Goal: Information Seeking & Learning: Learn about a topic

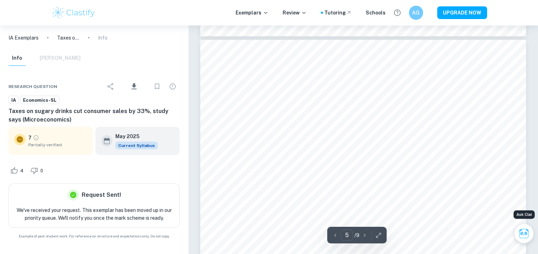
scroll to position [1948, 0]
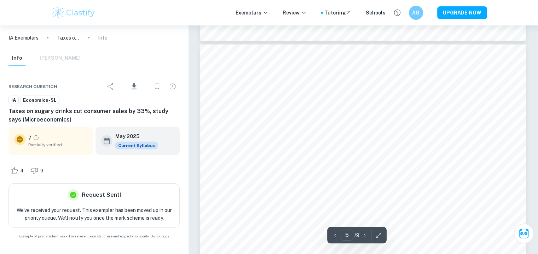
click at [101, 24] on div "Exemplars Review Tutoring Schools AG UPGRADE NOW" at bounding box center [269, 12] width 538 height 25
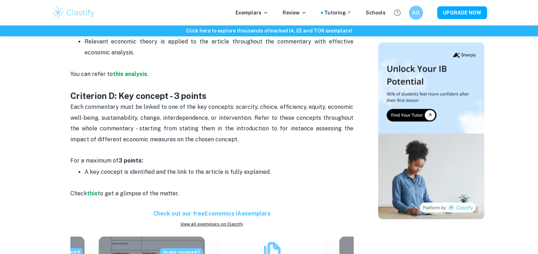
scroll to position [451, 0]
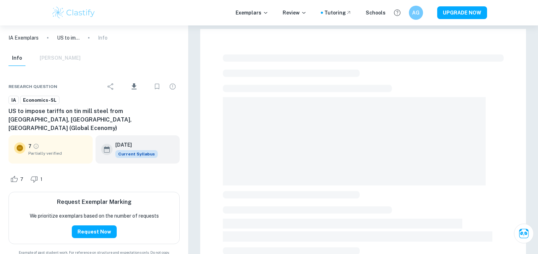
checkbox input "true"
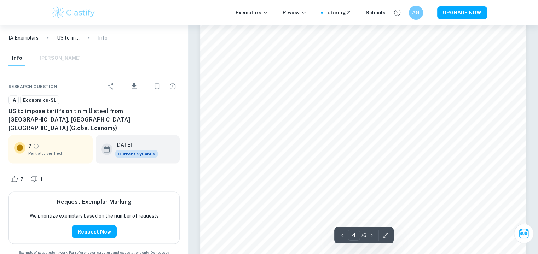
scroll to position [1433, 0]
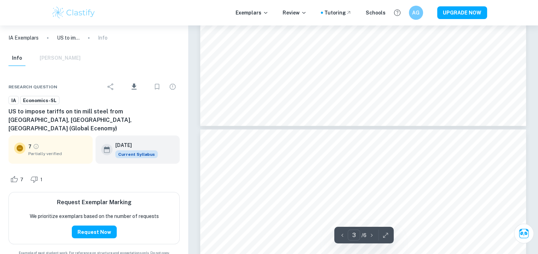
type input "4"
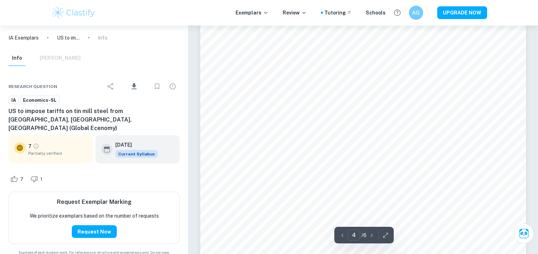
scroll to position [1405, 0]
click at [94, 15] on img at bounding box center [73, 13] width 45 height 14
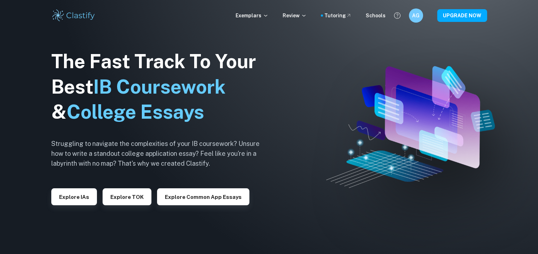
click at [82, 194] on button "Explore IAs" at bounding box center [74, 197] width 46 height 17
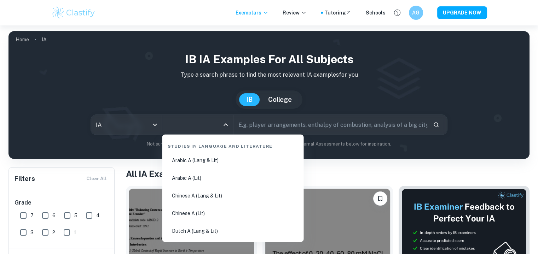
click at [170, 128] on input "All Subjects" at bounding box center [192, 124] width 54 height 13
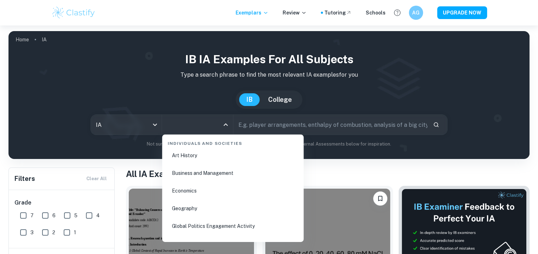
scroll to position [864, 0]
click at [186, 186] on li "Economics" at bounding box center [233, 190] width 136 height 16
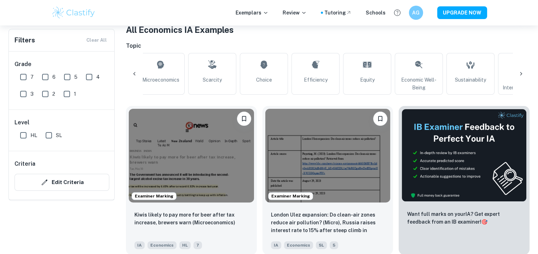
scroll to position [60, 0]
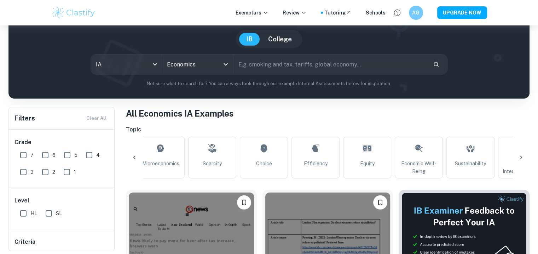
click at [283, 68] on input "text" at bounding box center [330, 64] width 194 height 20
type input "price cap"
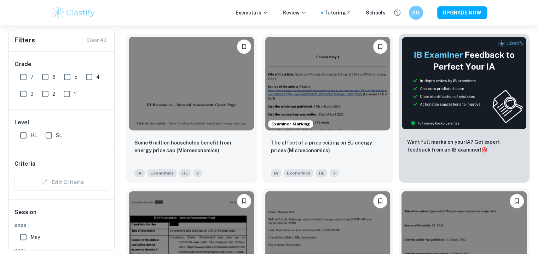
scroll to position [216, 0]
click at [215, 100] on img at bounding box center [191, 84] width 125 height 94
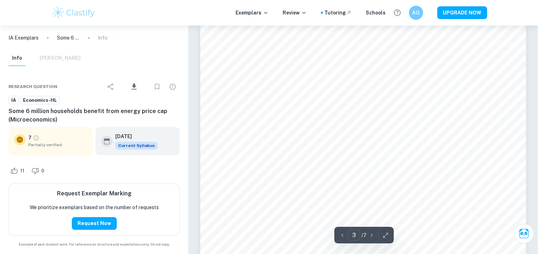
scroll to position [1113, 0]
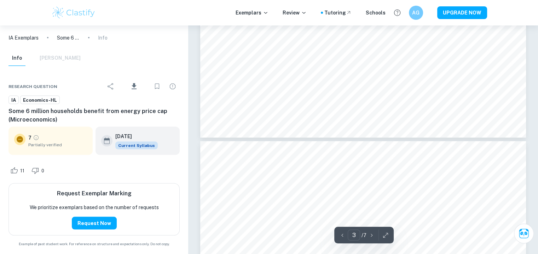
type input "4"
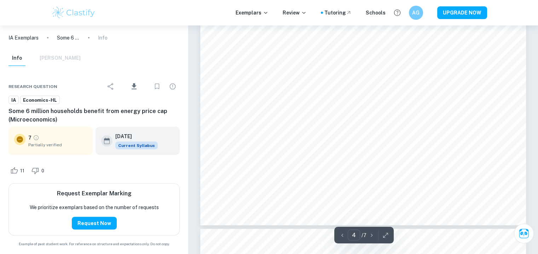
scroll to position [1766, 0]
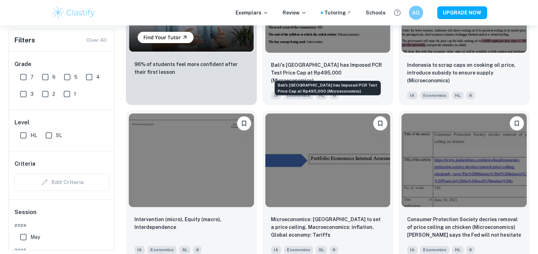
scroll to position [604, 0]
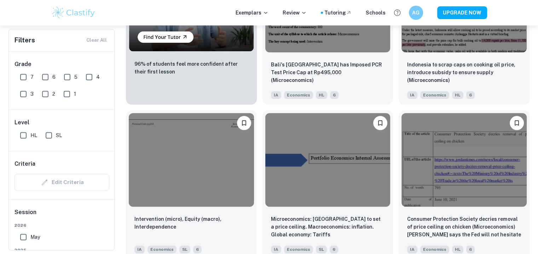
click at [305, 151] on img at bounding box center [327, 160] width 125 height 94
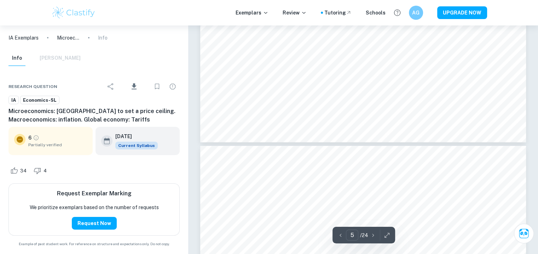
scroll to position [2314, 0]
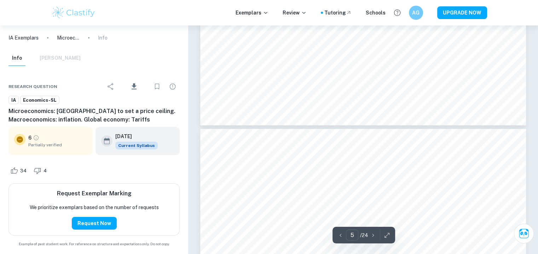
type input "6"
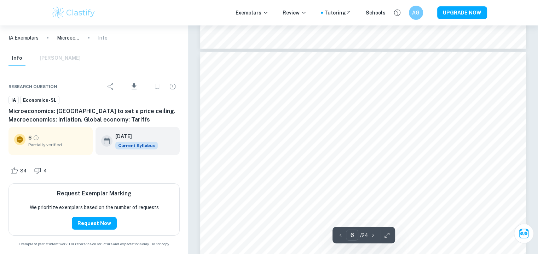
scroll to position [2408, 0]
